Goal: Task Accomplishment & Management: Use online tool/utility

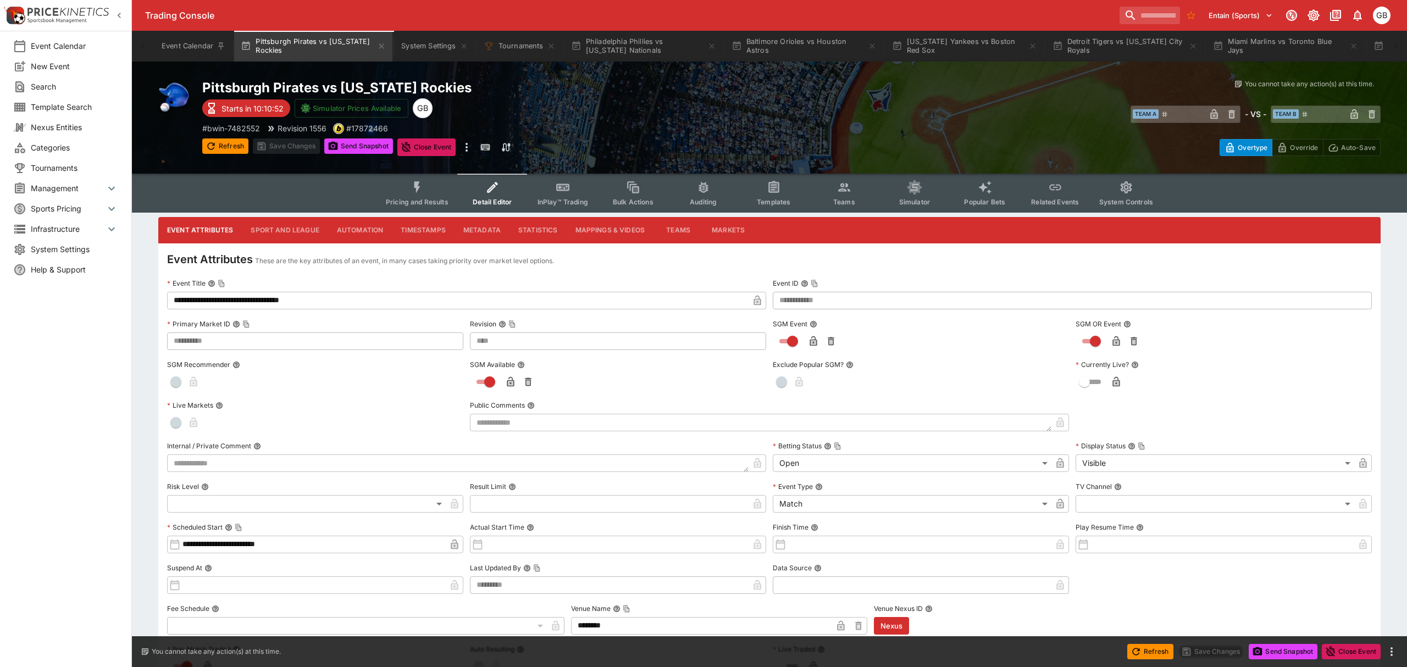
type input "****"
type input "**********"
type input "****"
type input "**********"
